Goal: Information Seeking & Learning: Learn about a topic

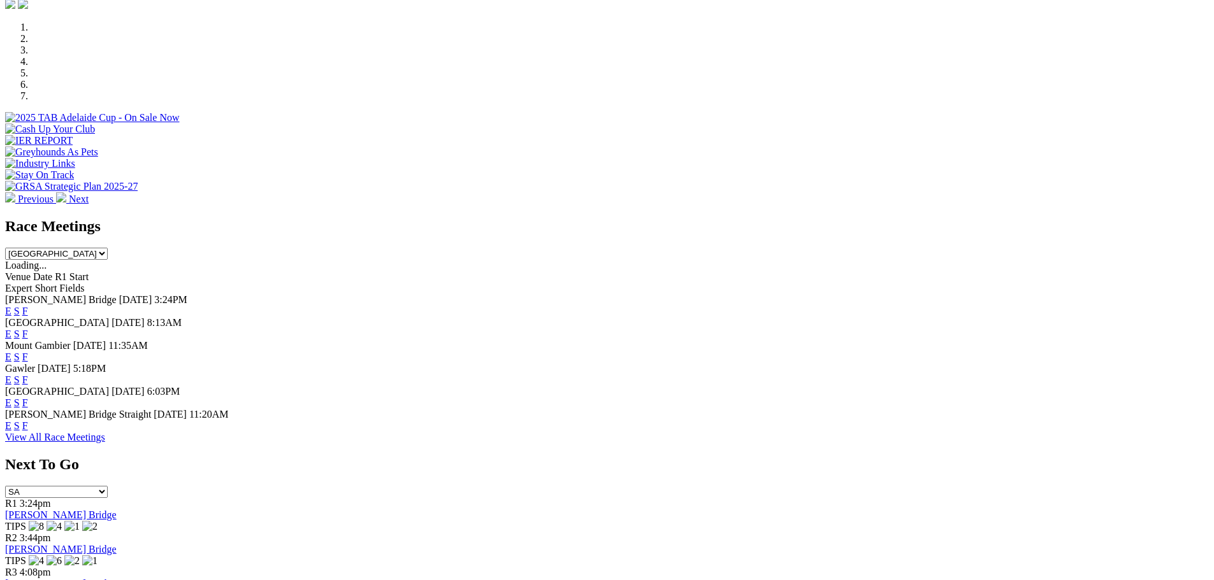
scroll to position [382, 0]
click at [28, 305] on link "F" at bounding box center [25, 310] width 6 height 11
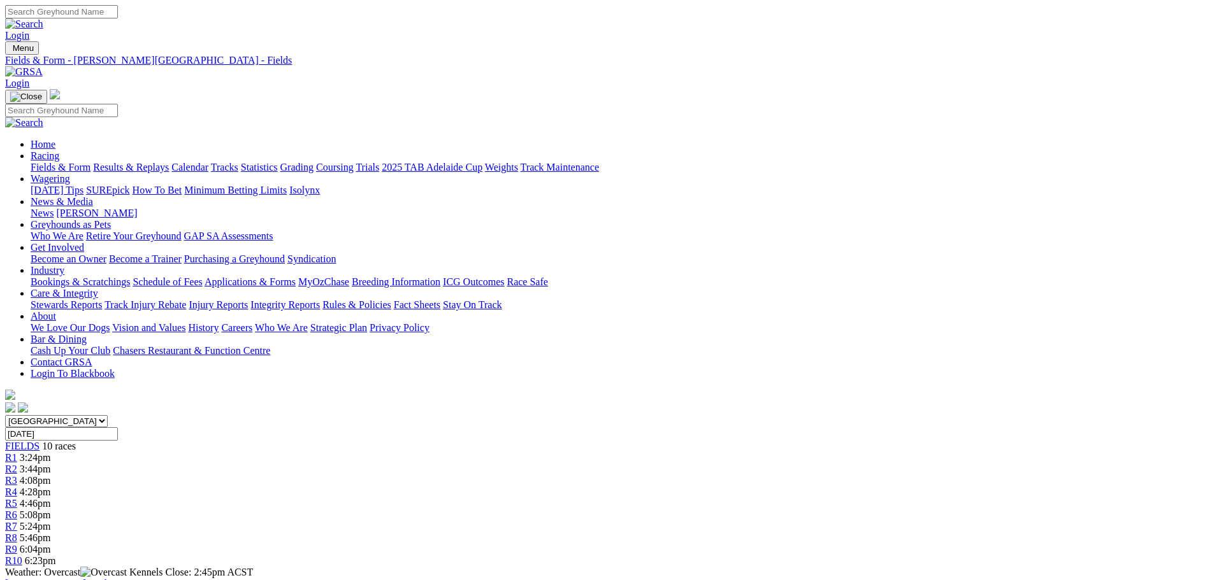
click at [90, 162] on link "Fields & Form" at bounding box center [61, 167] width 60 height 11
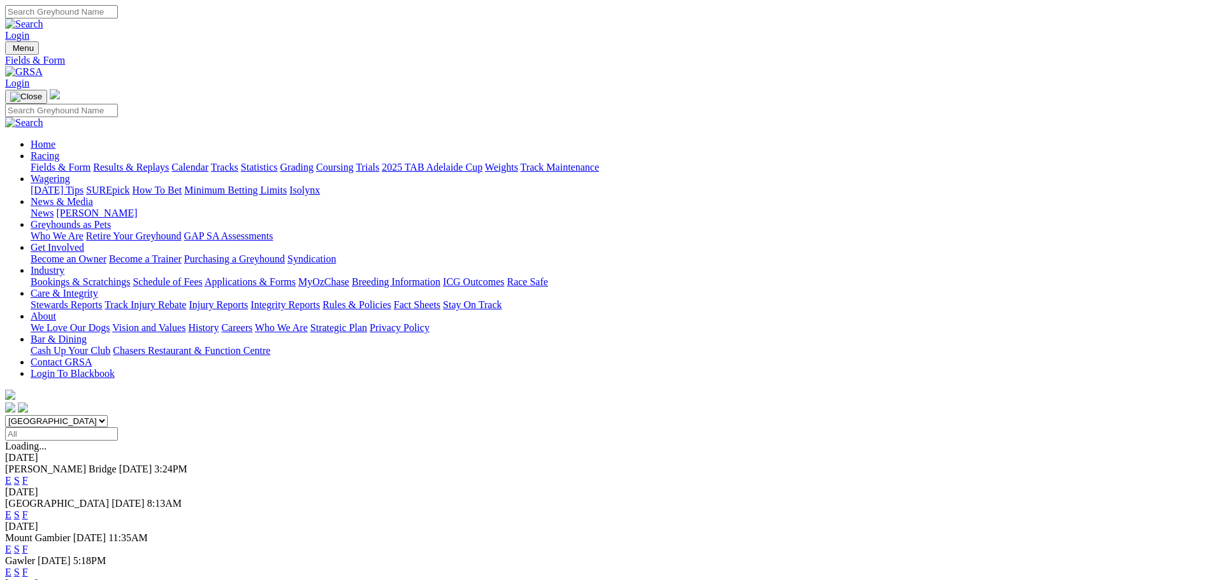
click at [28, 510] on link "F" at bounding box center [25, 515] width 6 height 11
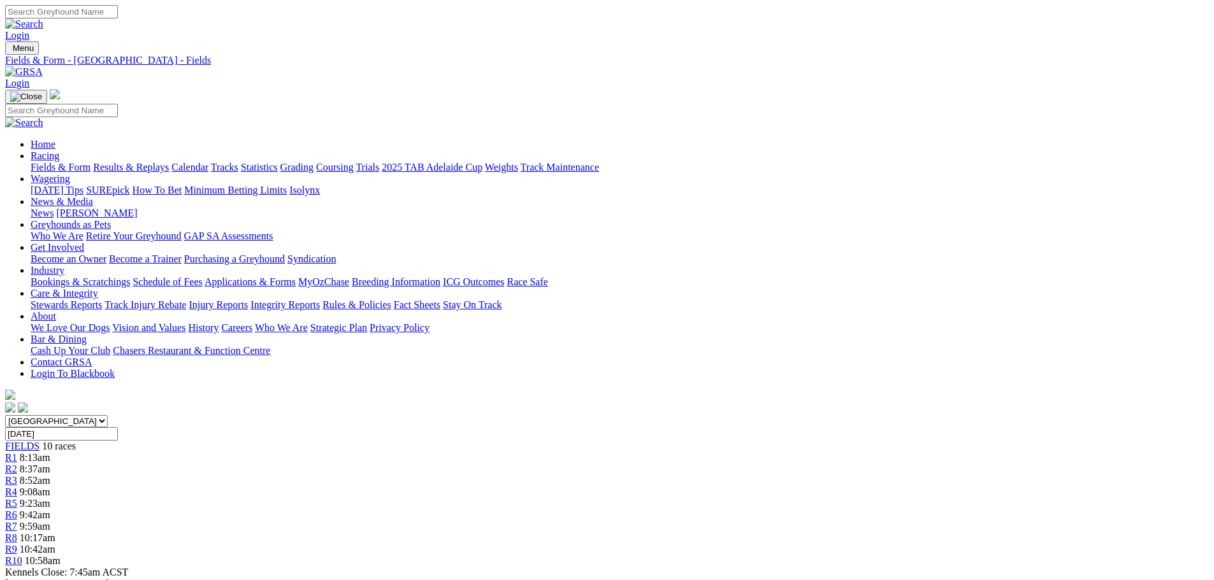
click at [90, 162] on link "Fields & Form" at bounding box center [61, 167] width 60 height 11
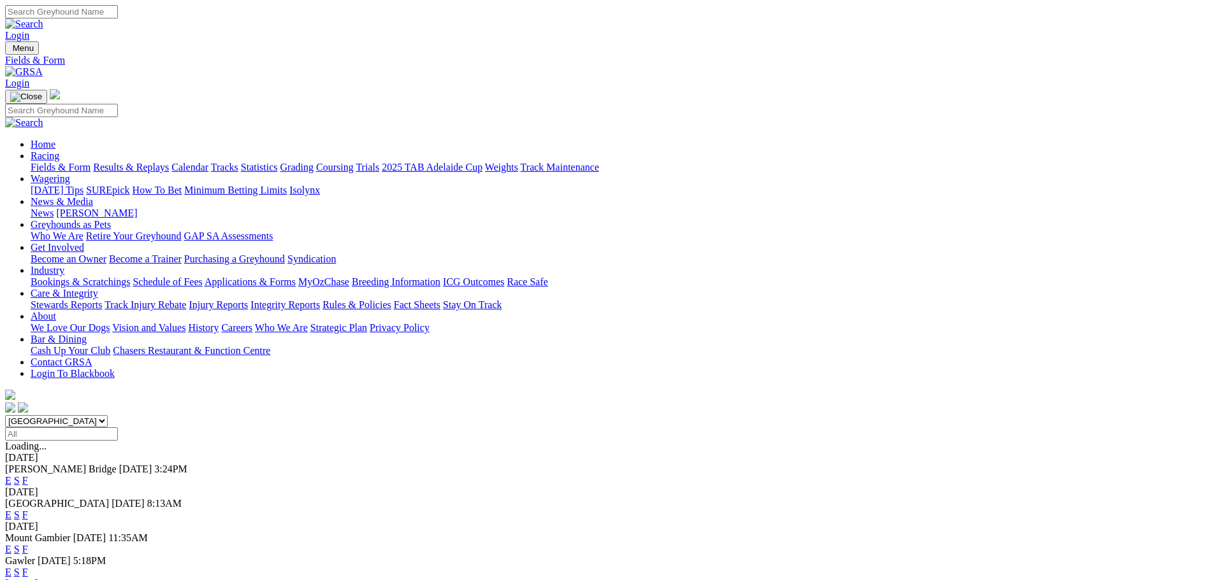
click at [28, 544] on link "F" at bounding box center [25, 549] width 6 height 11
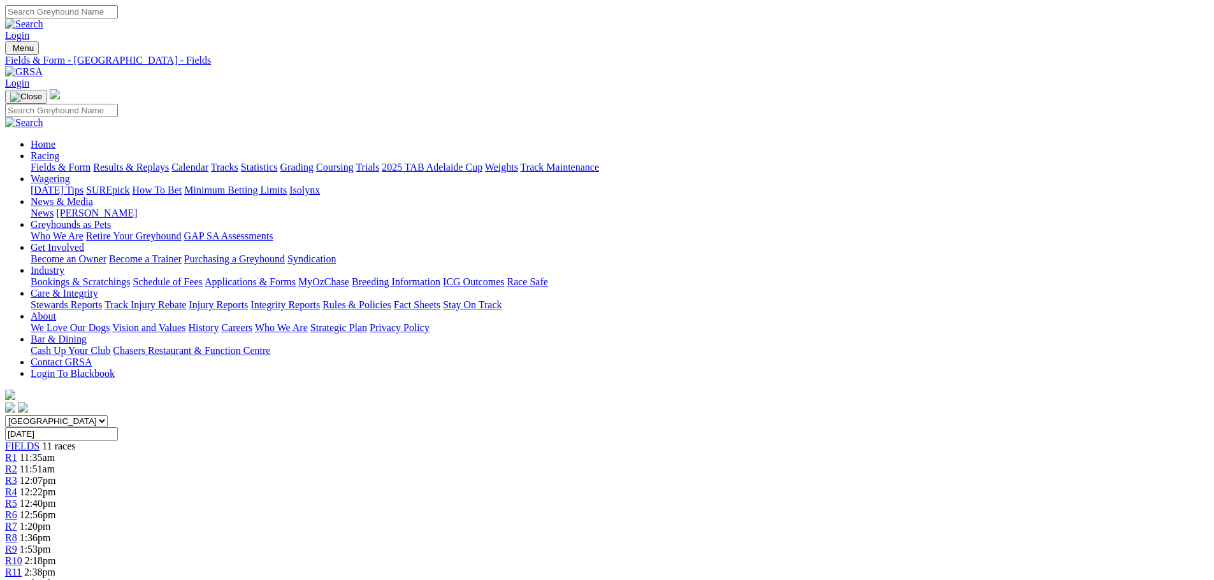
click at [90, 162] on link "Fields & Form" at bounding box center [61, 167] width 60 height 11
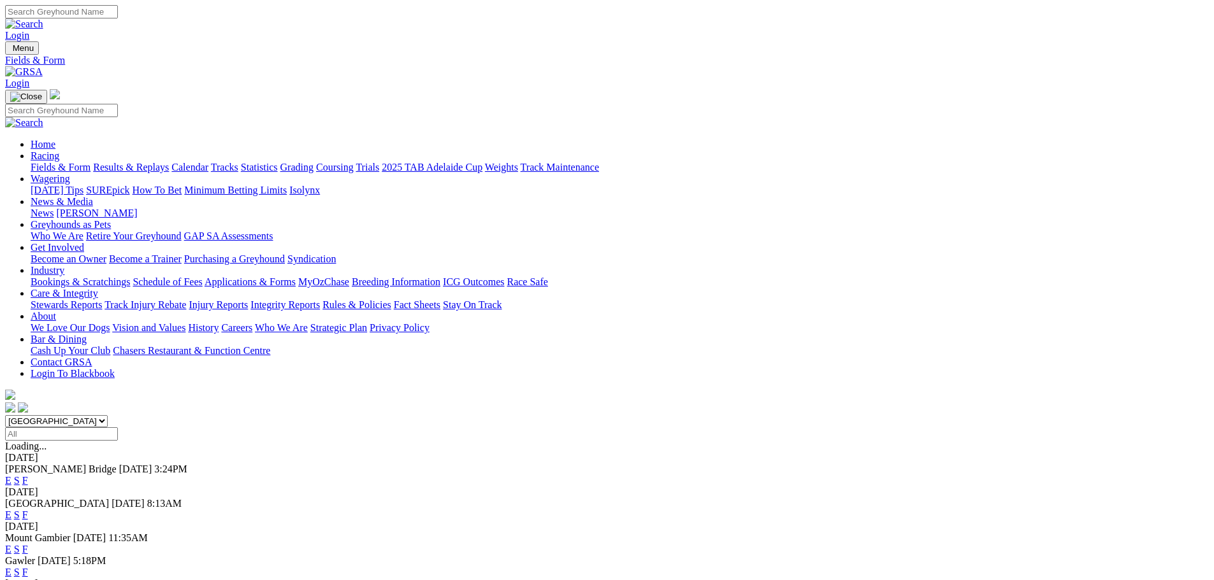
click at [28, 567] on link "F" at bounding box center [25, 572] width 6 height 11
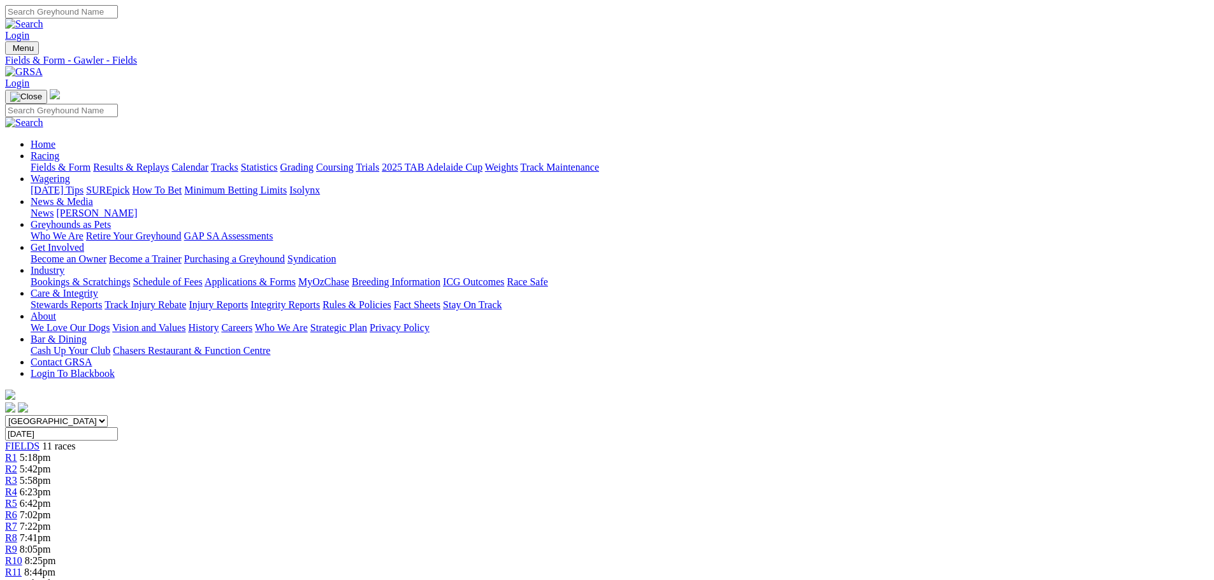
click at [90, 162] on link "Fields & Form" at bounding box center [61, 167] width 60 height 11
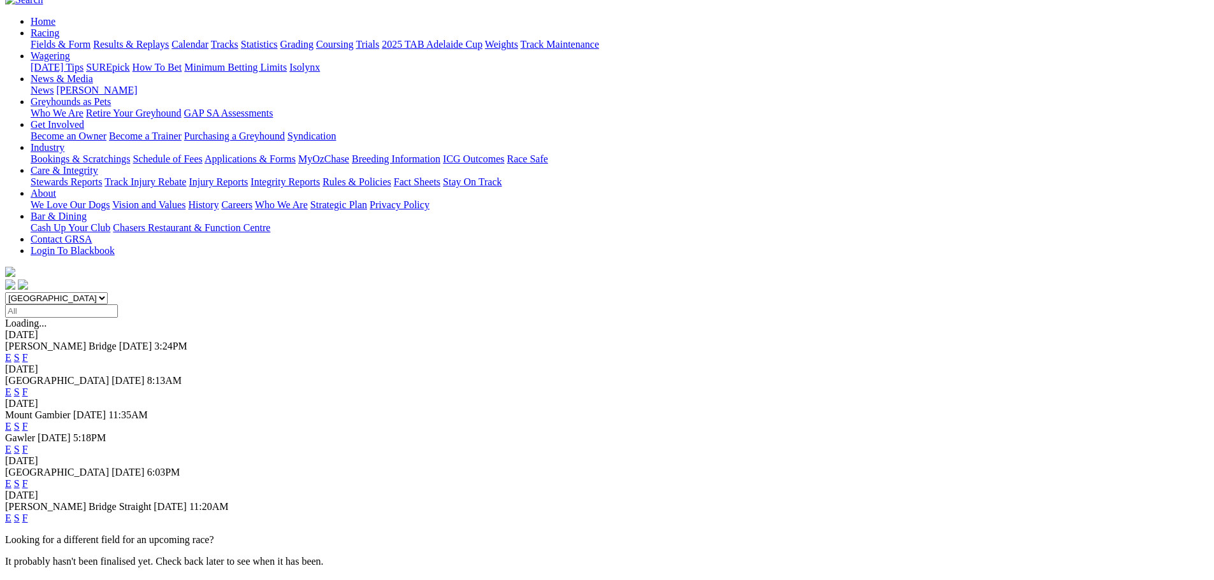
scroll to position [127, 0]
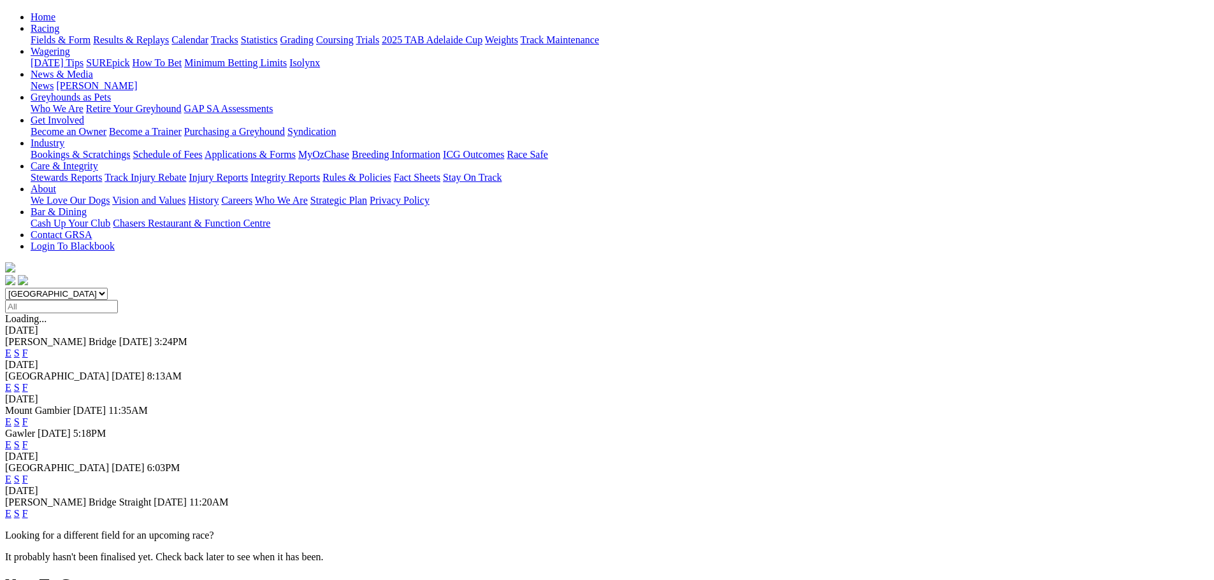
click at [28, 474] on link "F" at bounding box center [25, 479] width 6 height 11
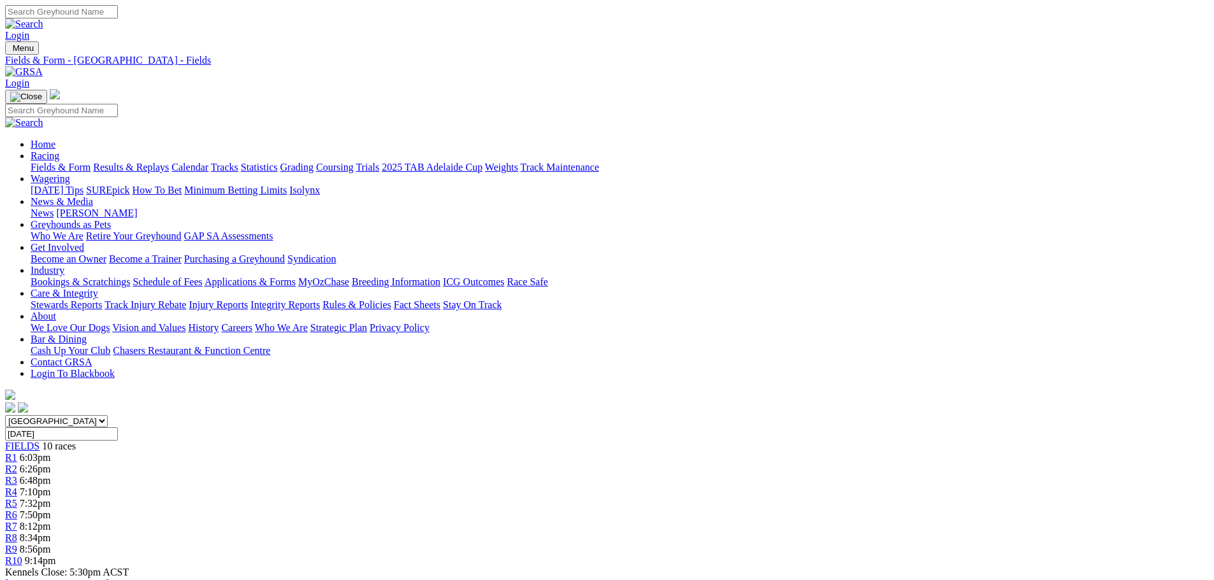
click at [90, 162] on link "Fields & Form" at bounding box center [61, 167] width 60 height 11
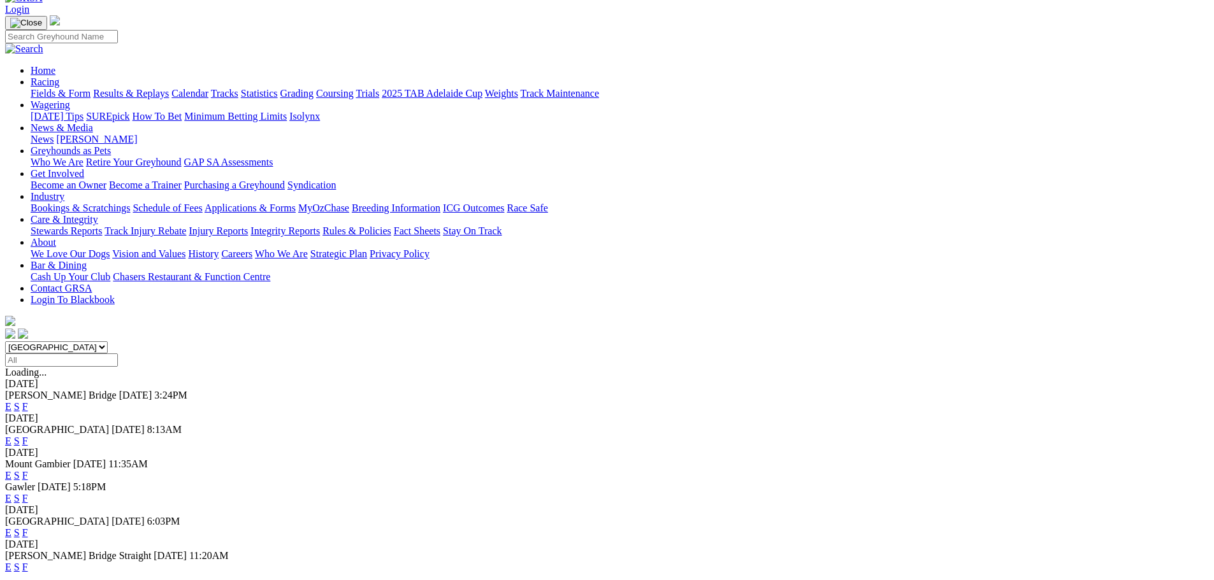
scroll to position [191, 0]
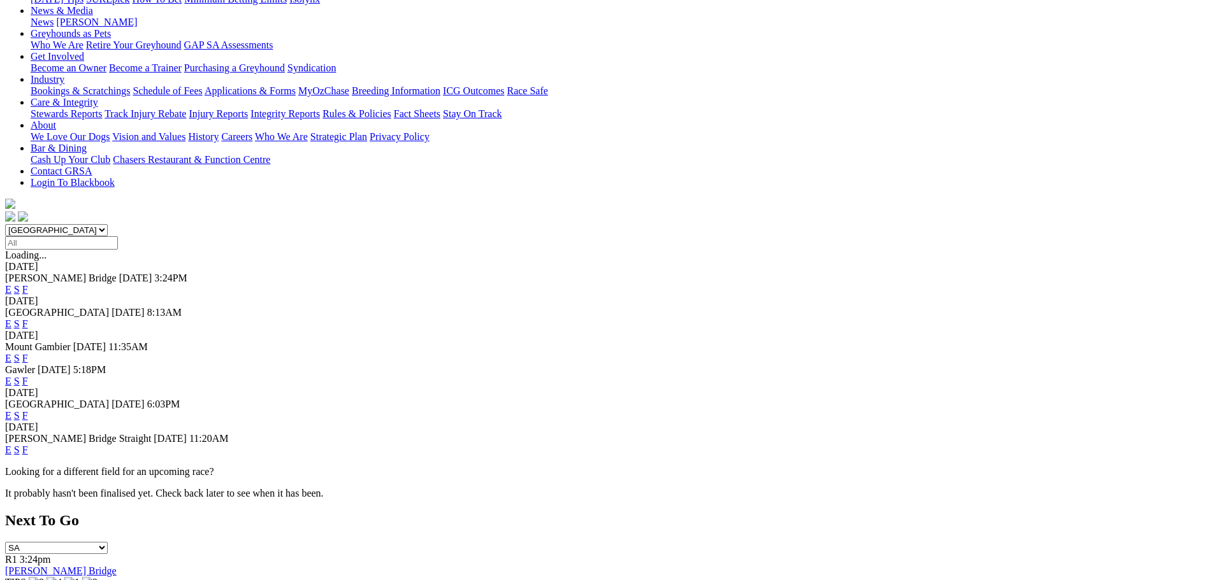
click at [28, 445] on link "F" at bounding box center [25, 450] width 6 height 11
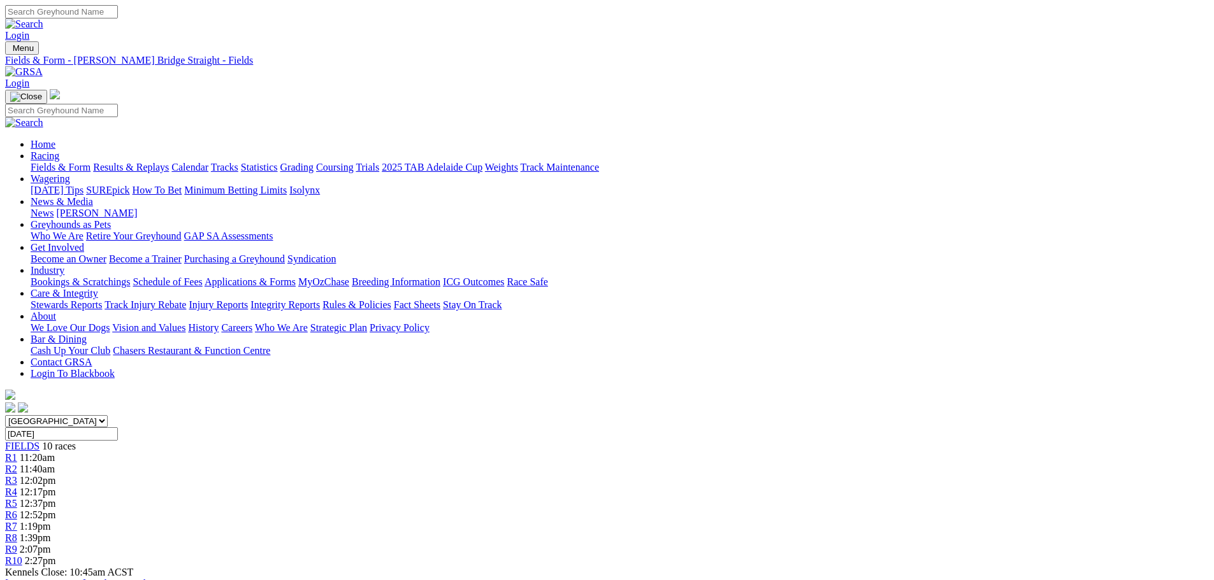
click at [90, 162] on link "Fields & Form" at bounding box center [61, 167] width 60 height 11
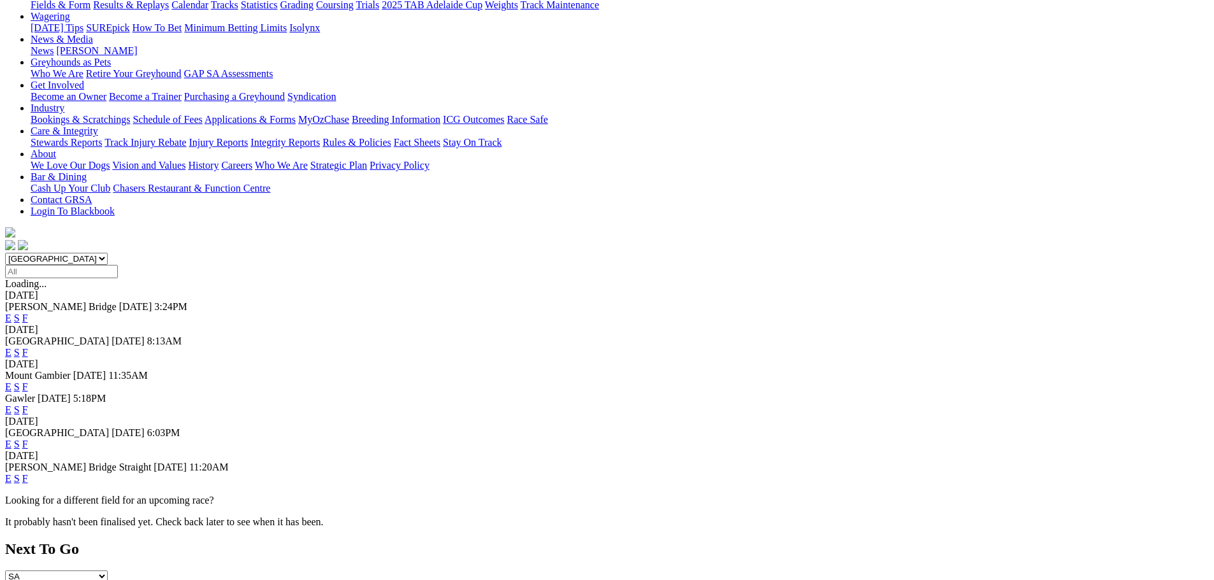
scroll to position [191, 0]
